Goal: Task Accomplishment & Management: Manage account settings

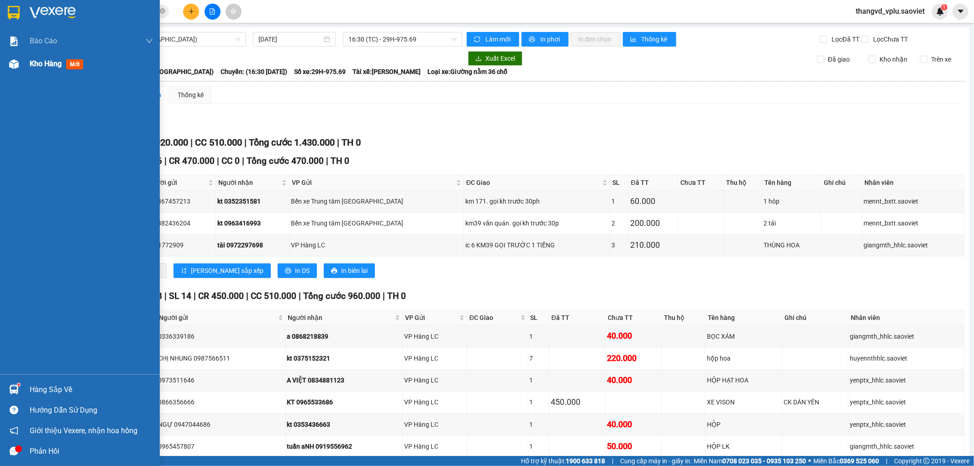
click at [45, 63] on span "Kho hàng" at bounding box center [46, 63] width 32 height 9
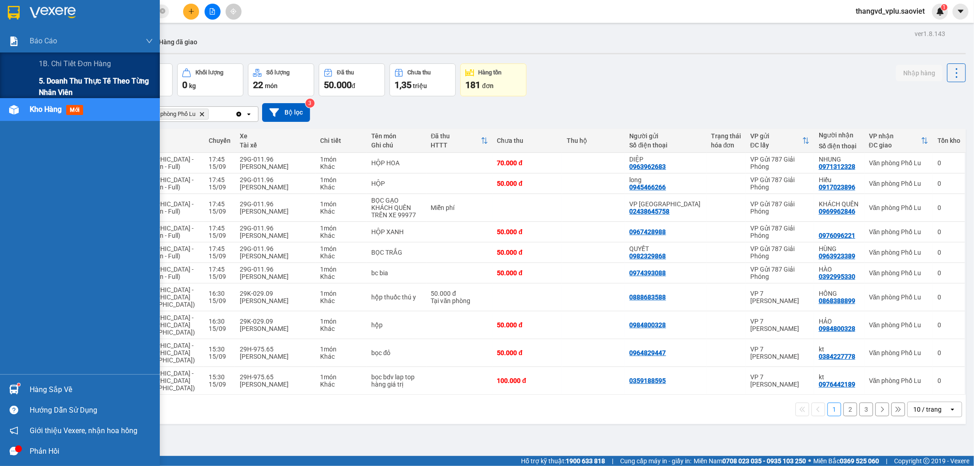
click at [57, 87] on span "5. Doanh thu thực tế theo từng nhân viên" at bounding box center [96, 86] width 114 height 23
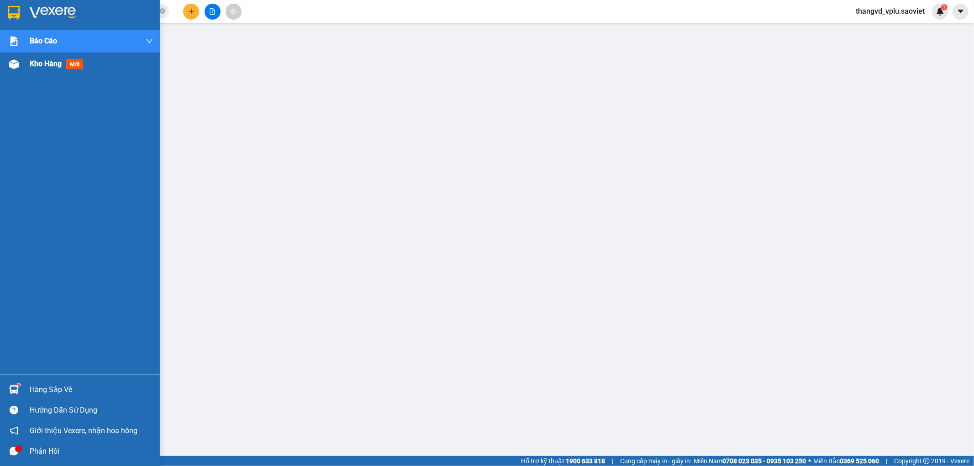
click at [51, 61] on span "Kho hàng" at bounding box center [46, 63] width 32 height 9
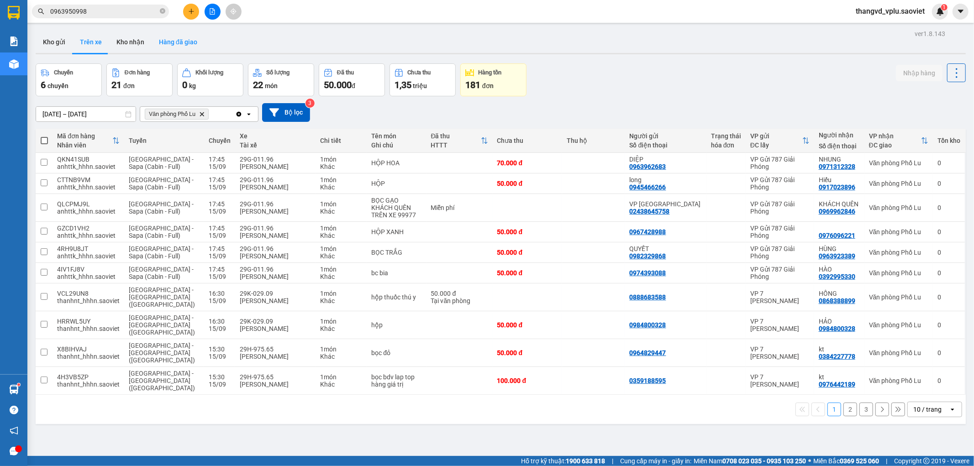
click at [190, 42] on button "Hàng đã giao" at bounding box center [178, 42] width 53 height 22
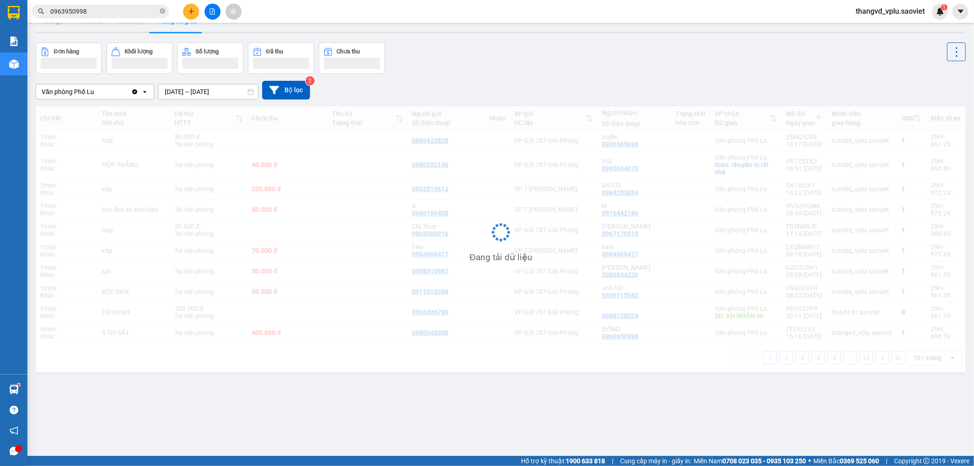
scroll to position [42, 0]
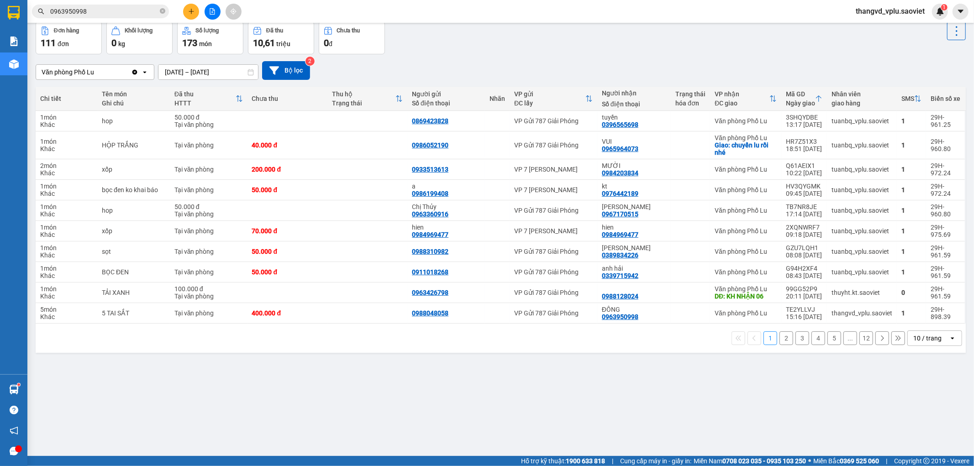
click at [780, 341] on button "2" at bounding box center [787, 339] width 14 height 14
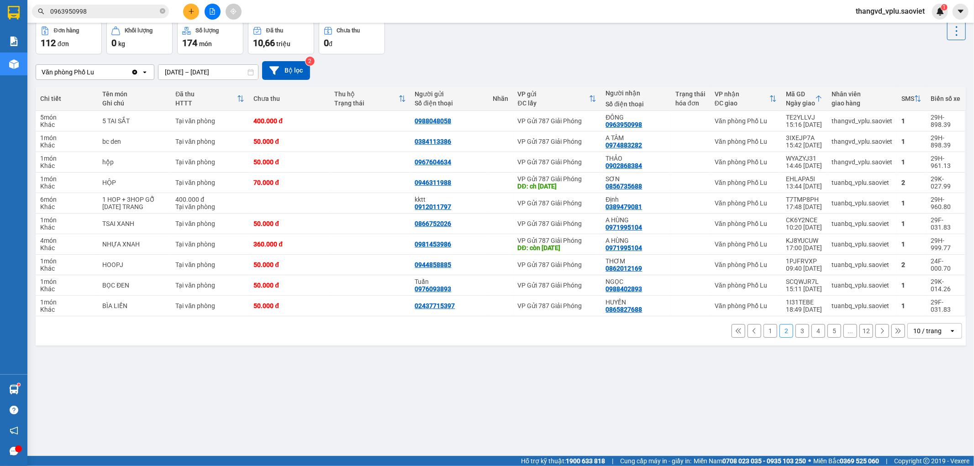
click at [796, 336] on button "3" at bounding box center [803, 331] width 14 height 14
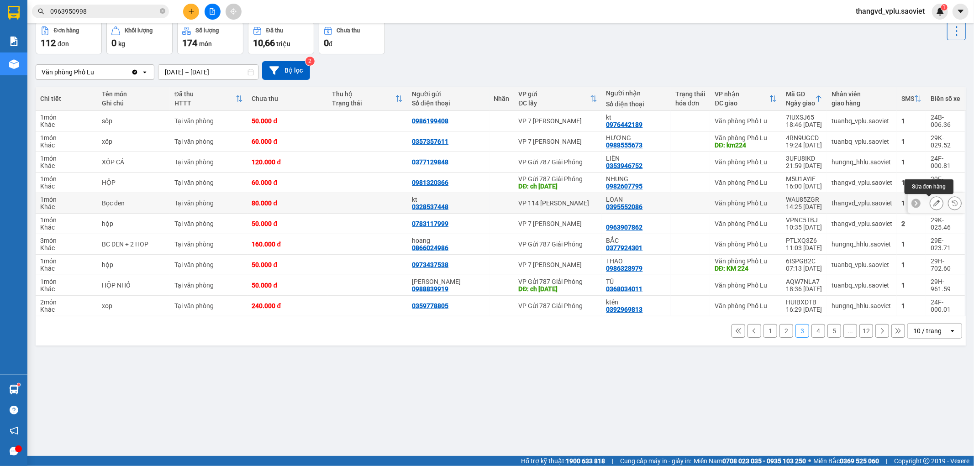
click at [934, 206] on icon at bounding box center [937, 203] width 6 height 6
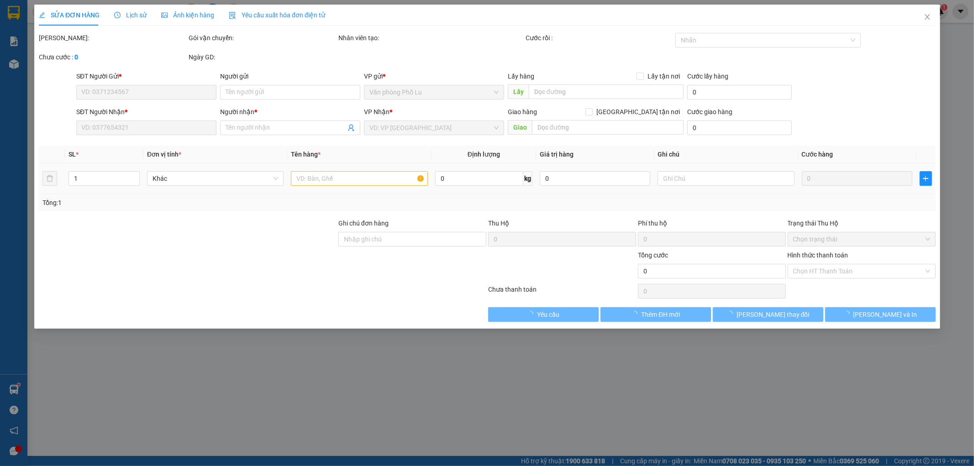
type input "0328537448"
type input "kt"
type input "0395552086"
type input "LOAN"
type input "80.000"
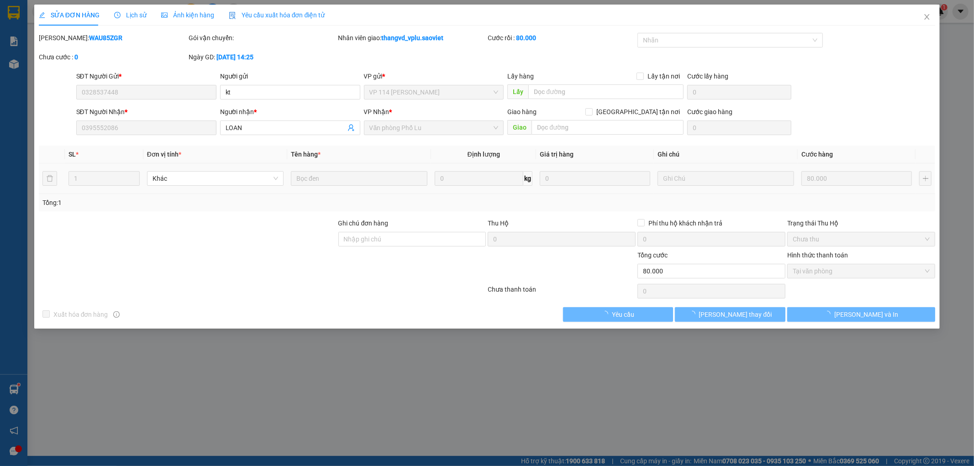
click at [126, 12] on span "Lịch sử" at bounding box center [130, 14] width 32 height 7
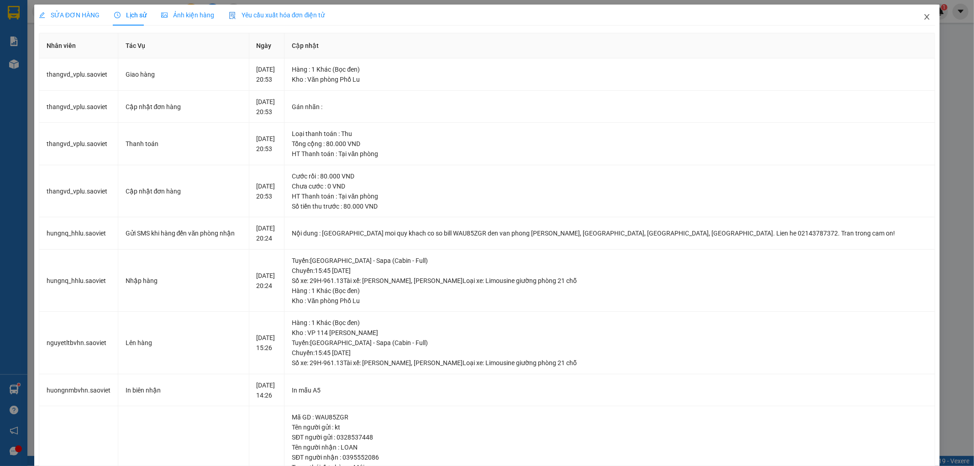
click at [915, 16] on span "Close" at bounding box center [928, 18] width 26 height 26
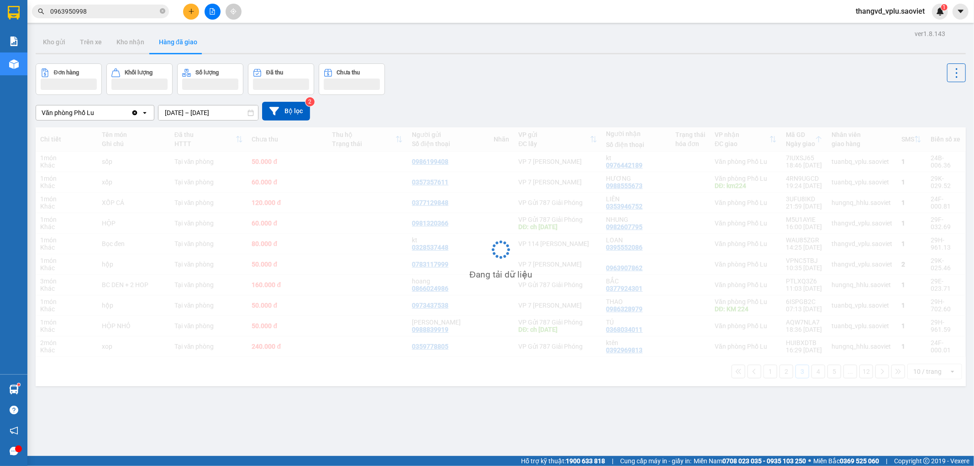
click at [922, 17] on div "thangvd_vplu.saoviet 1" at bounding box center [899, 12] width 100 height 16
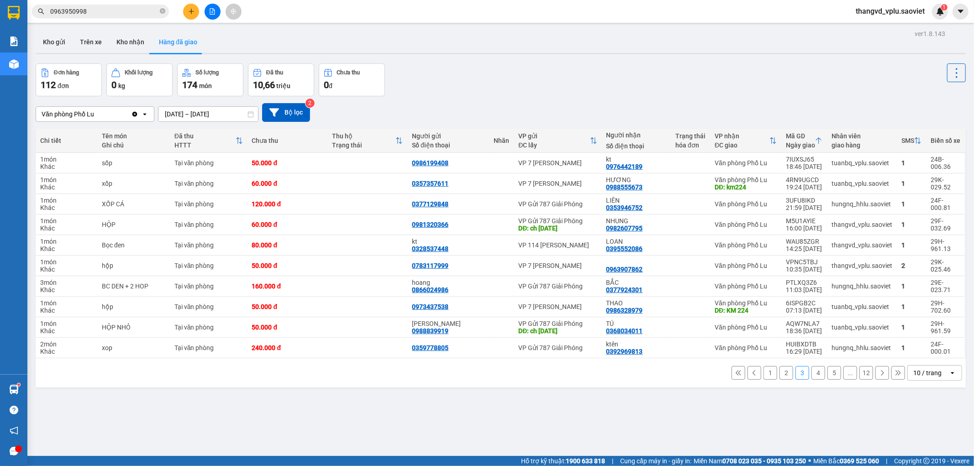
click at [780, 373] on button "2" at bounding box center [787, 373] width 14 height 14
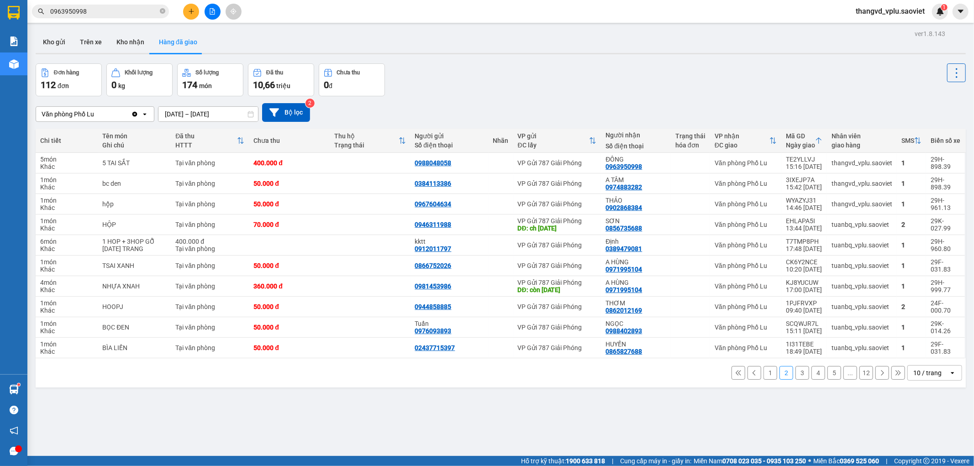
click at [764, 374] on button "1" at bounding box center [771, 373] width 14 height 14
